Goal: Check status: Check status

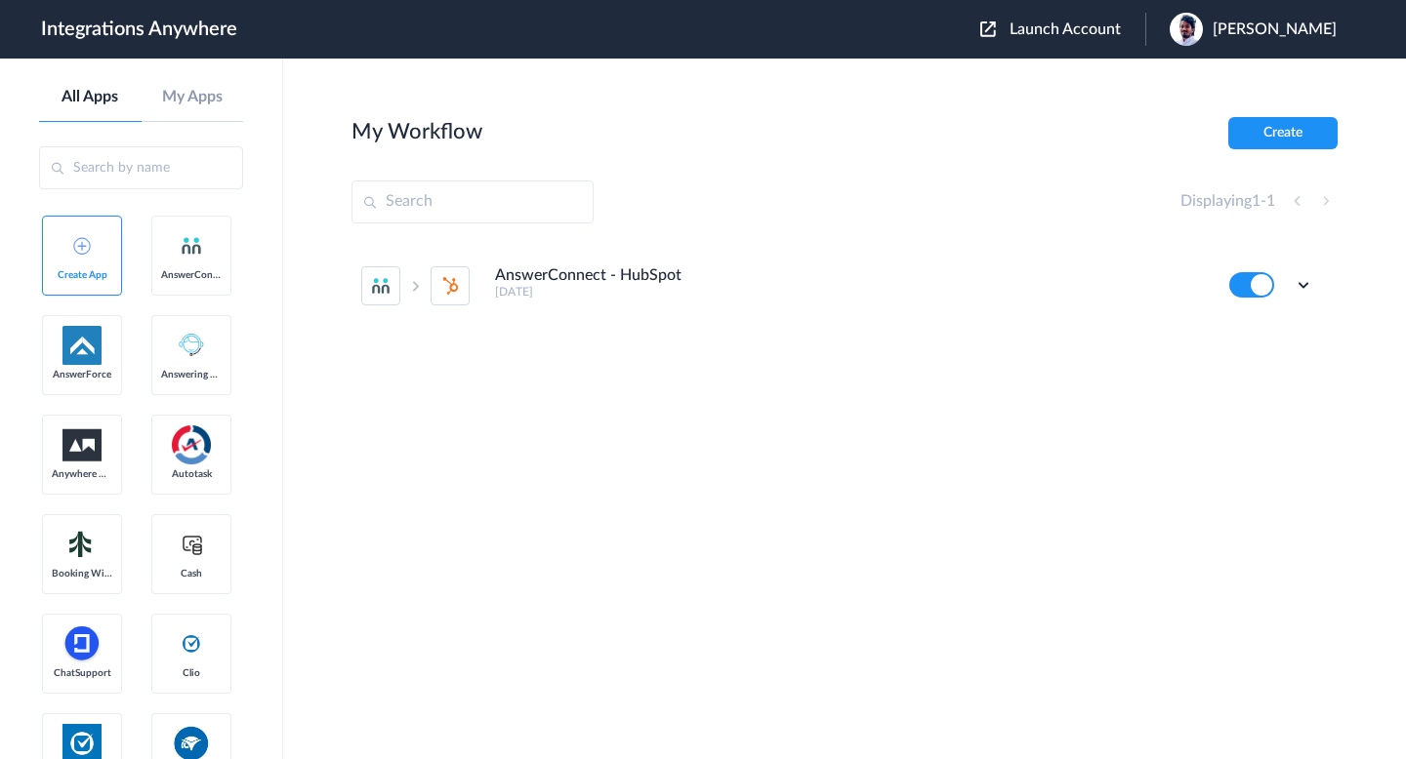
click at [1121, 7] on header "Integrations Anywhere Launch Account [PERSON_NAME] My Account Logout" at bounding box center [703, 29] width 1406 height 59
click at [1108, 10] on header "Integrations Anywhere Launch Account [PERSON_NAME] My Account Logout" at bounding box center [703, 29] width 1406 height 59
click at [1105, 12] on header "Integrations Anywhere Launch Account [PERSON_NAME] My Account Logout" at bounding box center [703, 29] width 1406 height 59
click at [1098, 17] on div "Launch Account [PERSON_NAME] My Account Logout" at bounding box center [1168, 29] width 376 height 33
click at [1097, 18] on div "Launch Account [PERSON_NAME] My Account Logout" at bounding box center [1168, 29] width 376 height 33
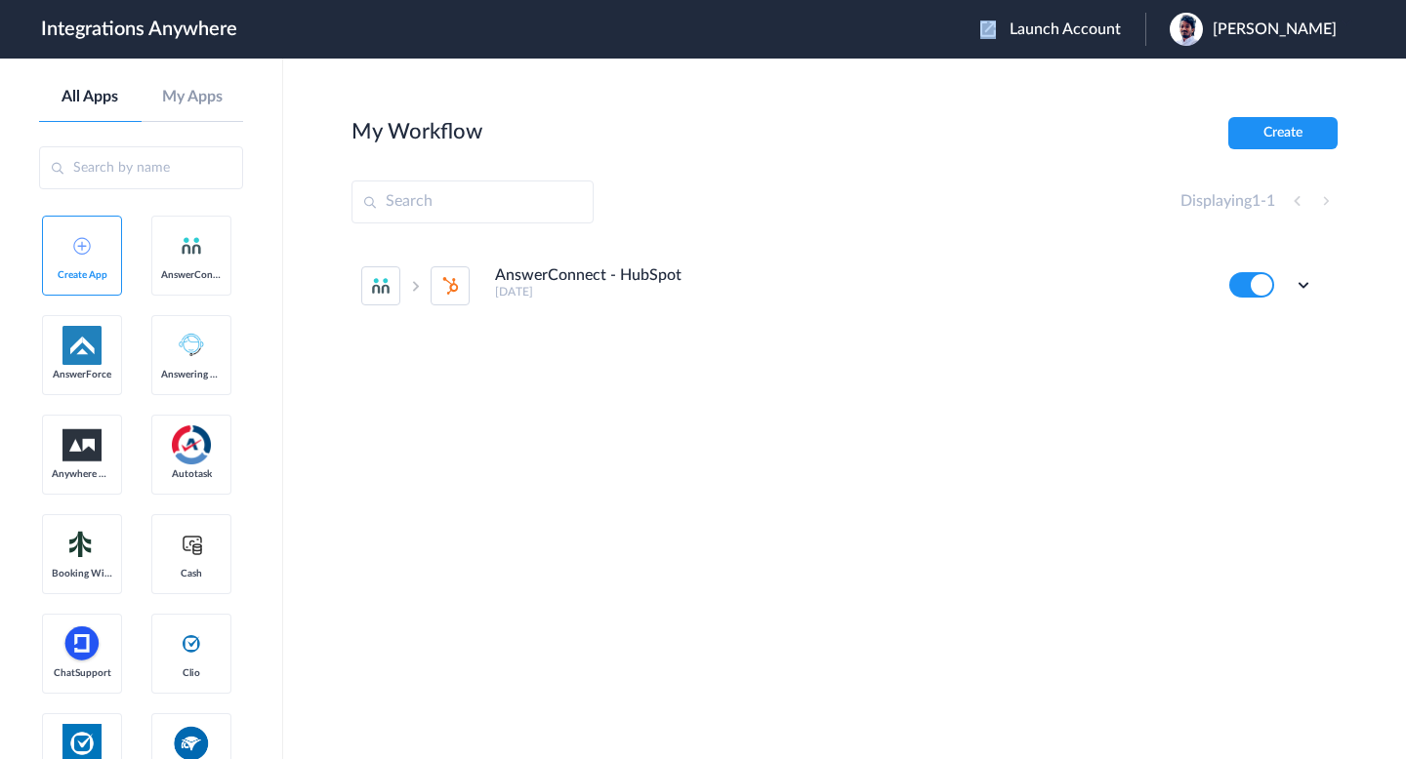
click at [1094, 21] on span "Launch Account" at bounding box center [1064, 29] width 111 height 16
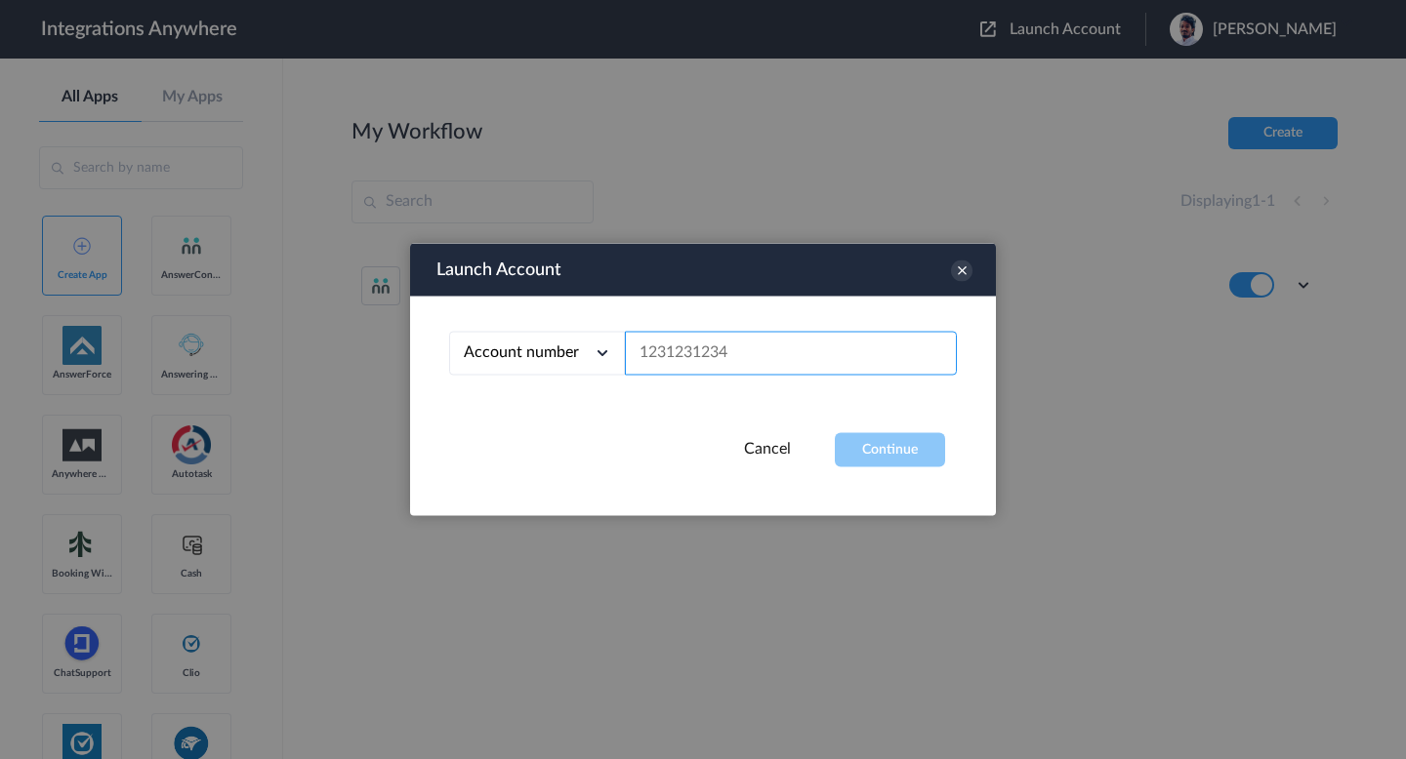
click at [782, 349] on input "text" at bounding box center [791, 354] width 332 height 44
paste input "7014094026"
type input "7014094026"
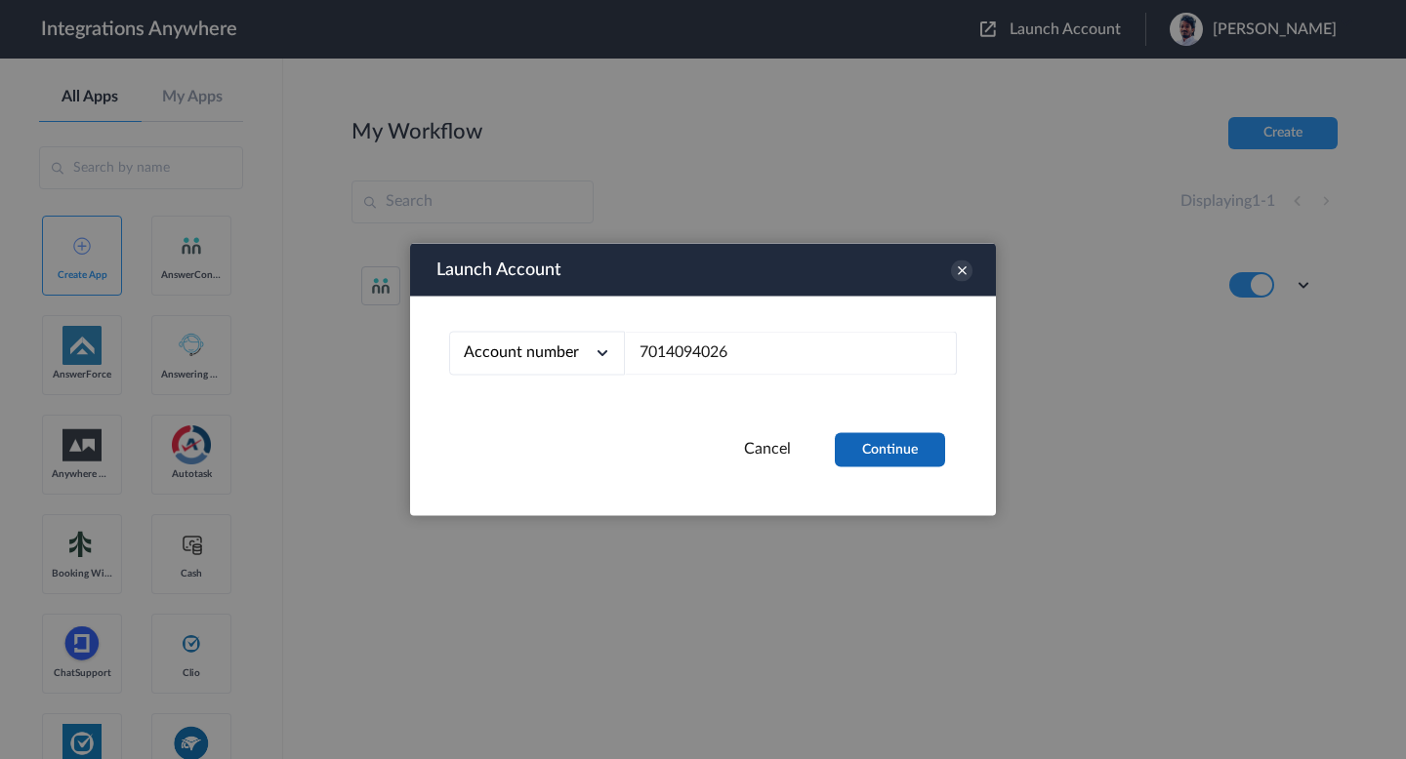
click at [850, 454] on button "Continue" at bounding box center [890, 450] width 110 height 34
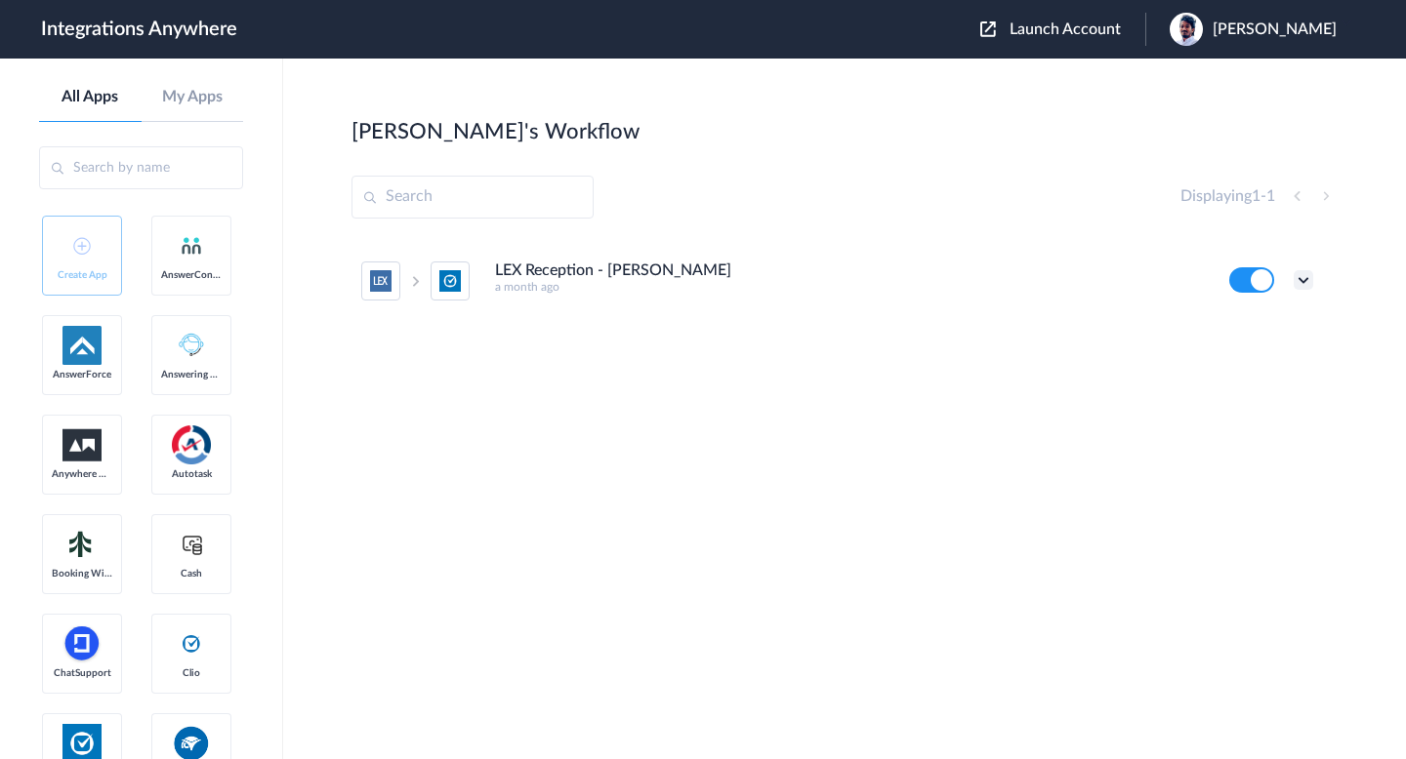
click at [1301, 278] on icon at bounding box center [1303, 280] width 20 height 20
click at [1239, 355] on link "Task history" at bounding box center [1248, 361] width 94 height 14
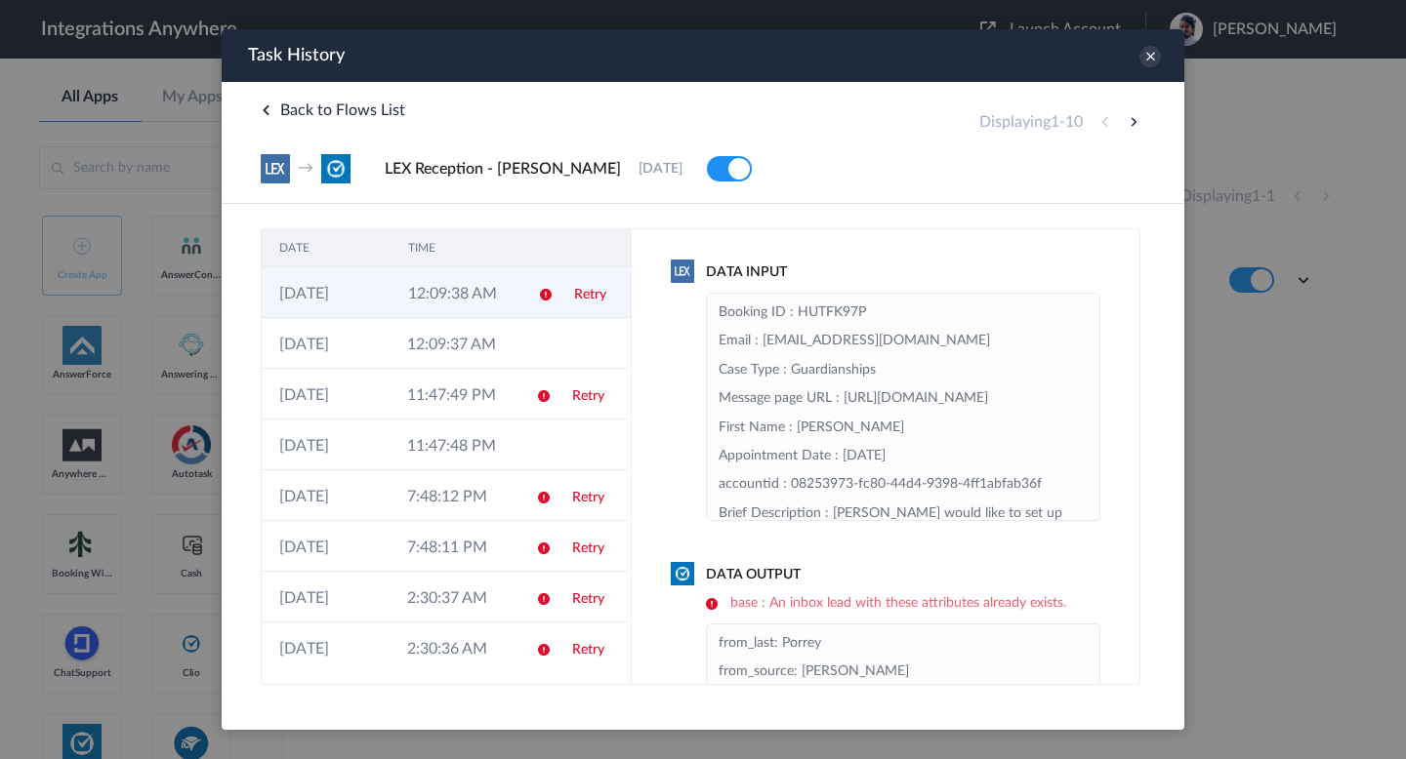
click at [547, 311] on td at bounding box center [538, 292] width 37 height 51
